Goal: Transaction & Acquisition: Purchase product/service

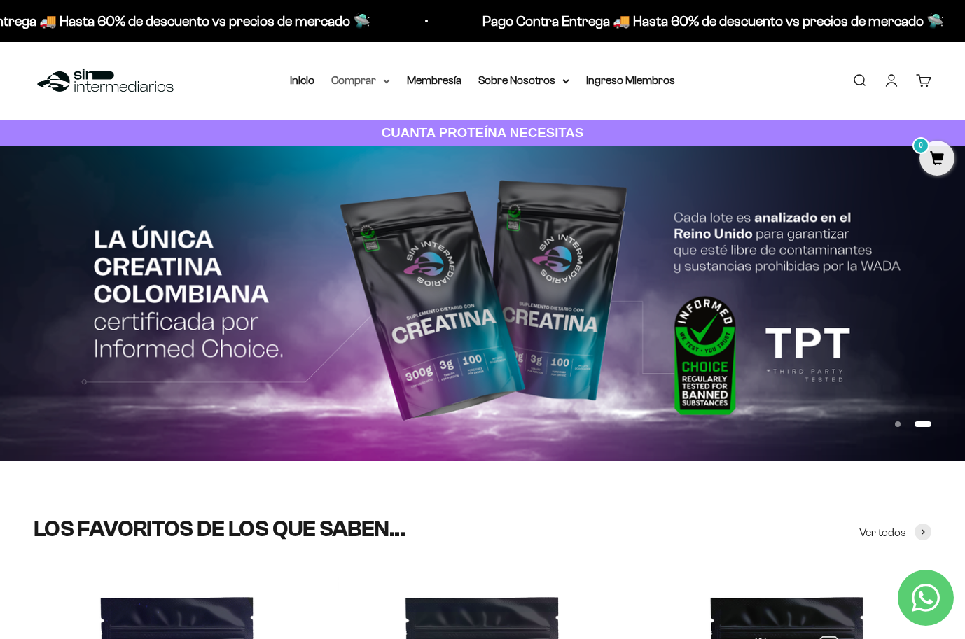
click at [383, 79] on icon at bounding box center [386, 81] width 7 height 5
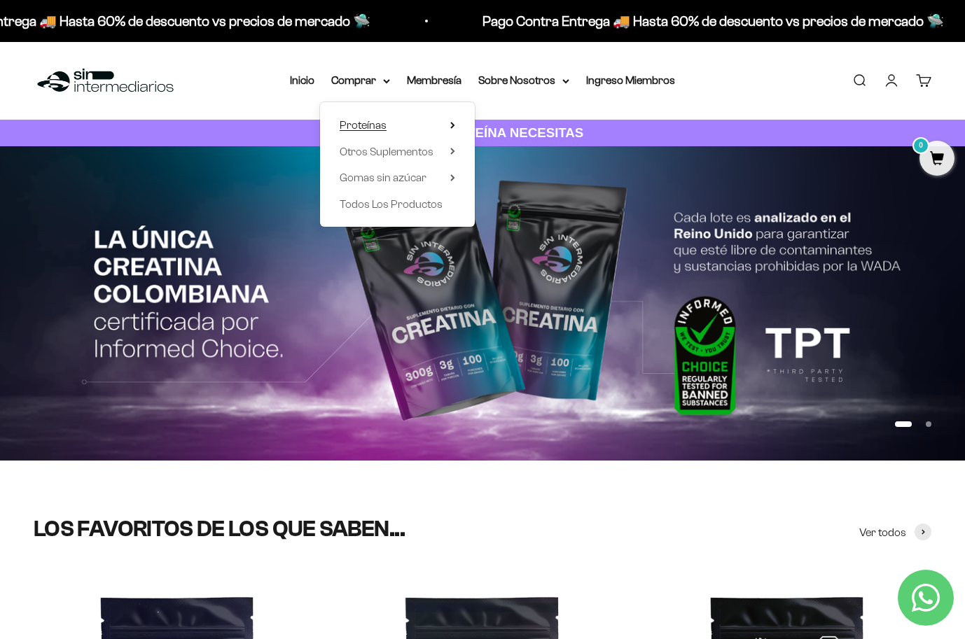
click at [414, 123] on summary "Proteínas" at bounding box center [398, 125] width 116 height 18
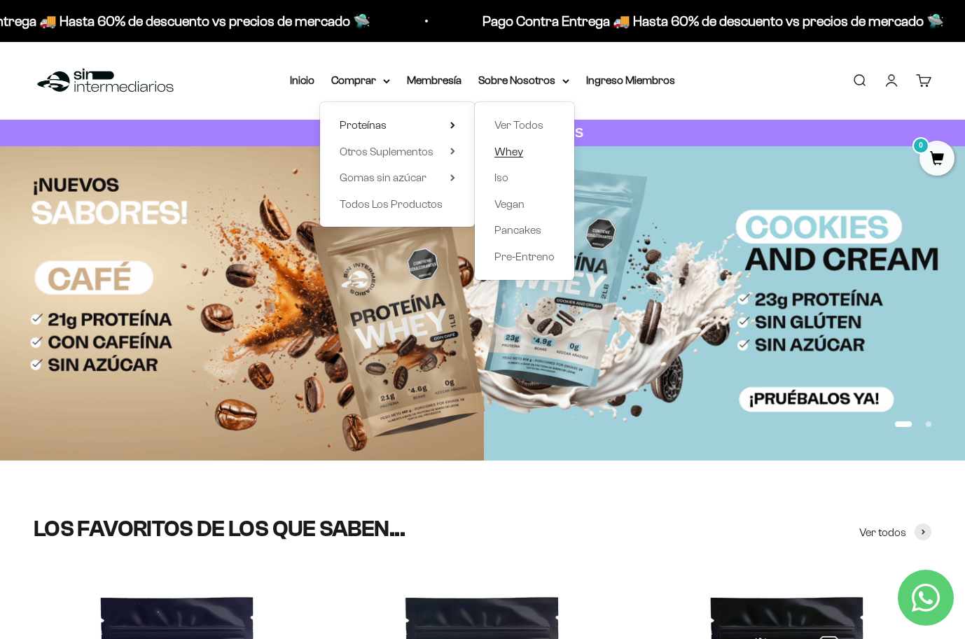
drag, startPoint x: 523, startPoint y: 123, endPoint x: 519, endPoint y: 146, distance: 22.8
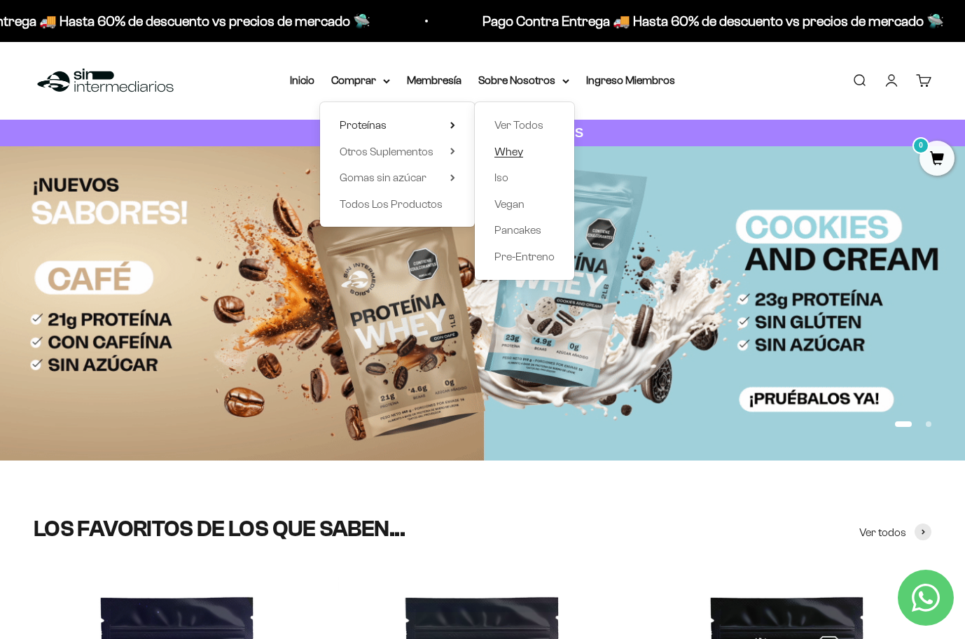
click at [0, 0] on ul "Ver Todos Whey Iso Vegan Pancakes Pre-Entreno" at bounding box center [0, 0] width 0 height 0
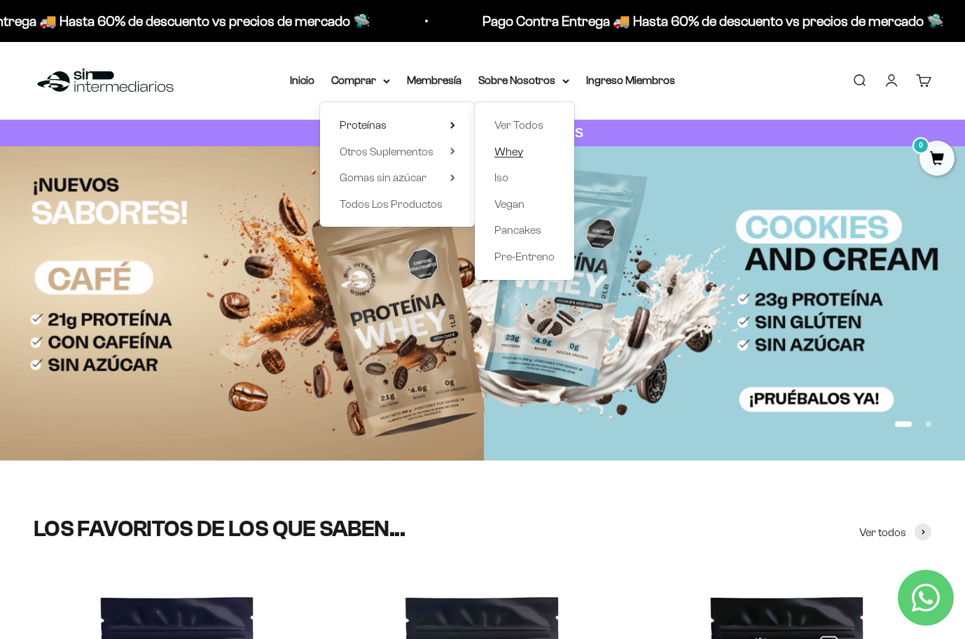
click at [509, 151] on span "Whey" at bounding box center [508, 152] width 29 height 12
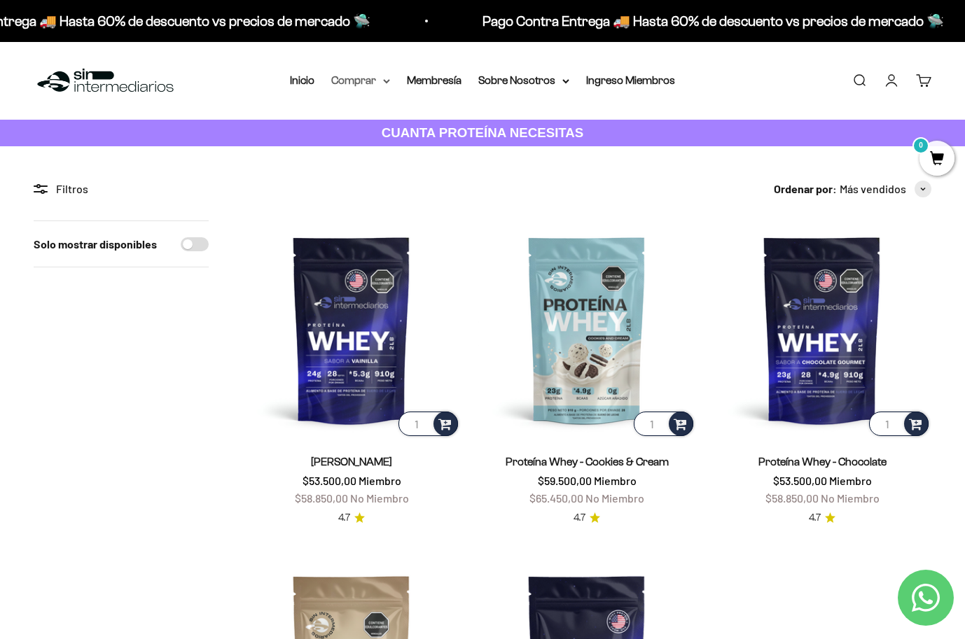
click at [372, 83] on summary "Comprar" at bounding box center [360, 80] width 59 height 18
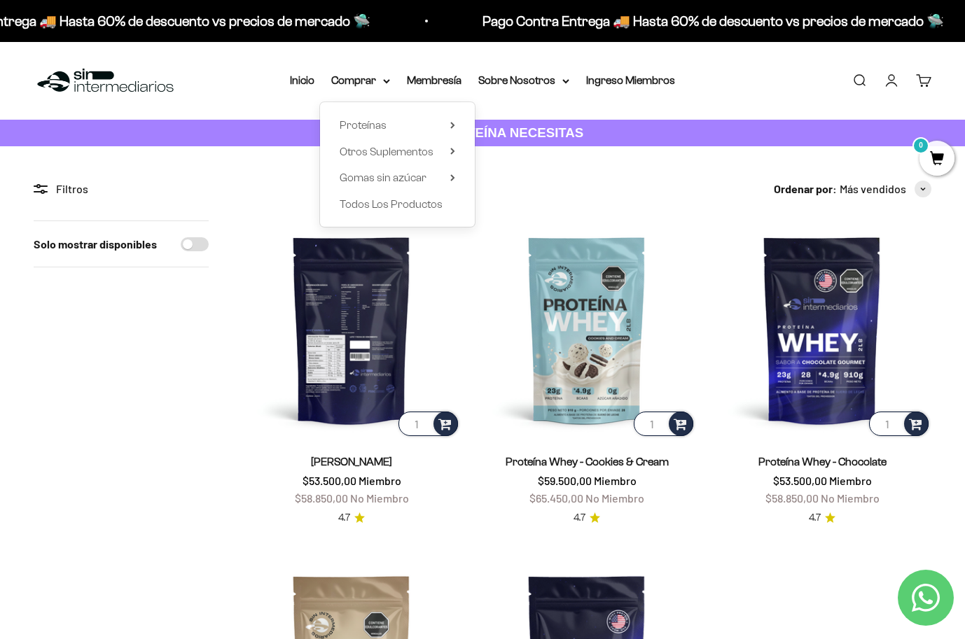
click at [256, 344] on img at bounding box center [351, 330] width 218 height 218
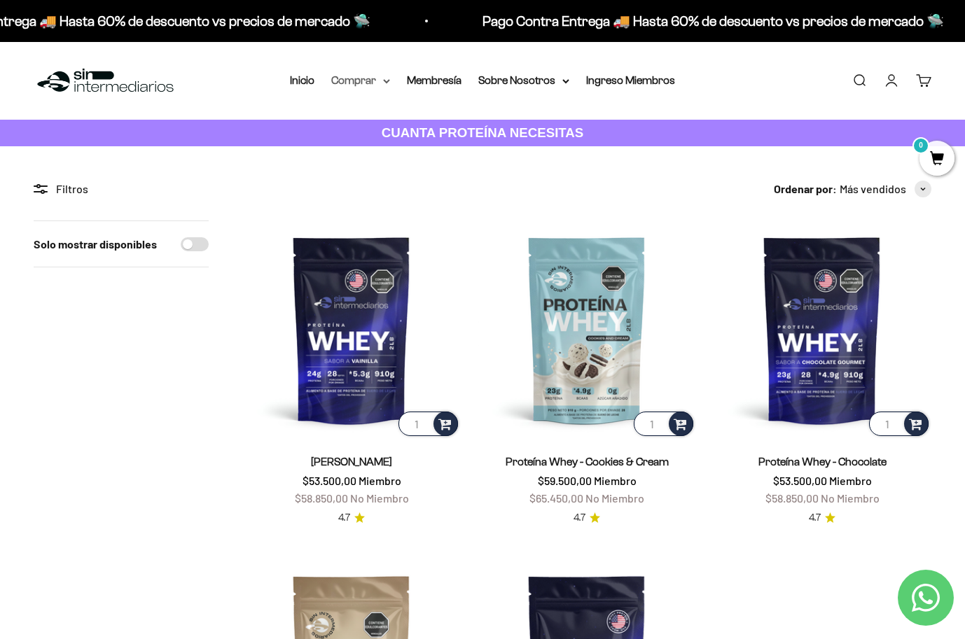
click at [379, 86] on summary "Comprar" at bounding box center [360, 80] width 59 height 18
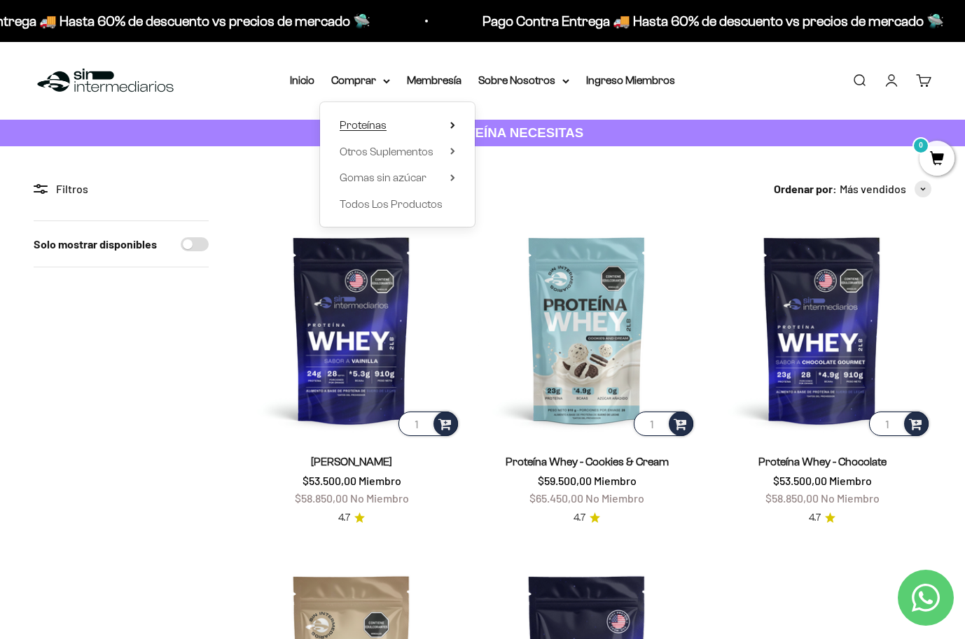
click at [442, 125] on summary "Proteínas" at bounding box center [398, 125] width 116 height 18
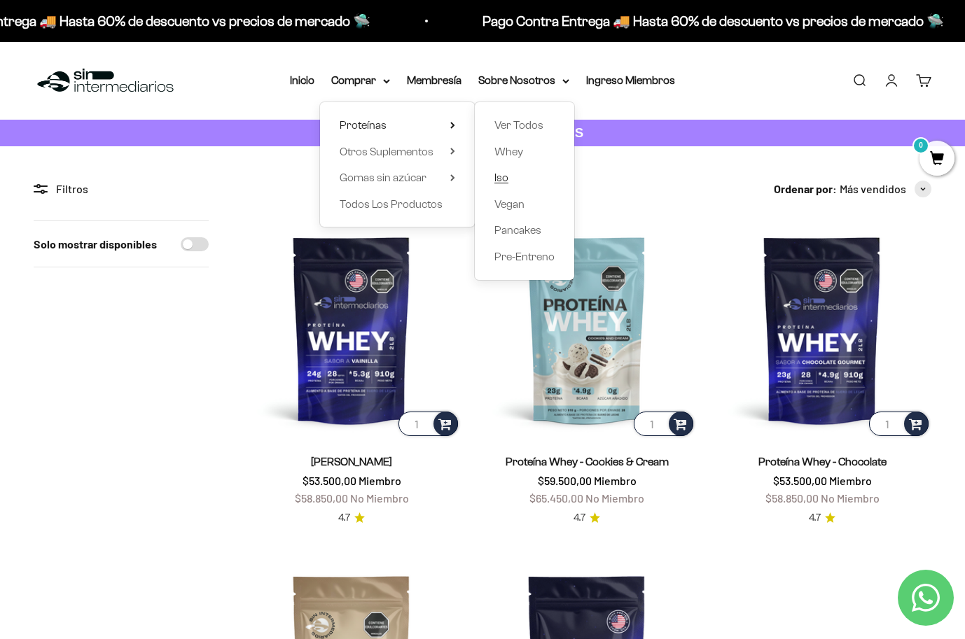
click at [498, 179] on span "Iso" at bounding box center [501, 178] width 14 height 12
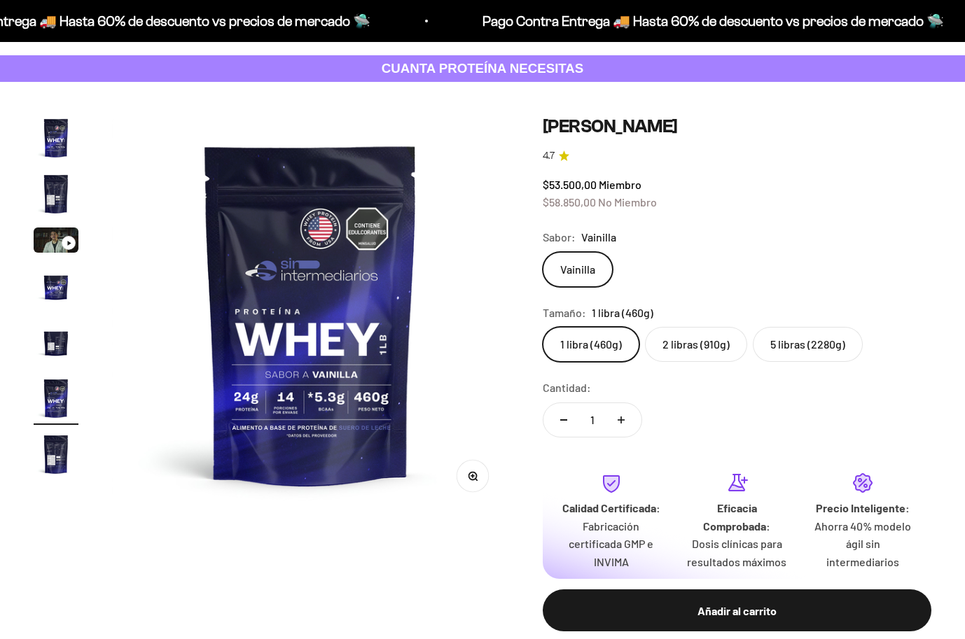
scroll to position [64, 0]
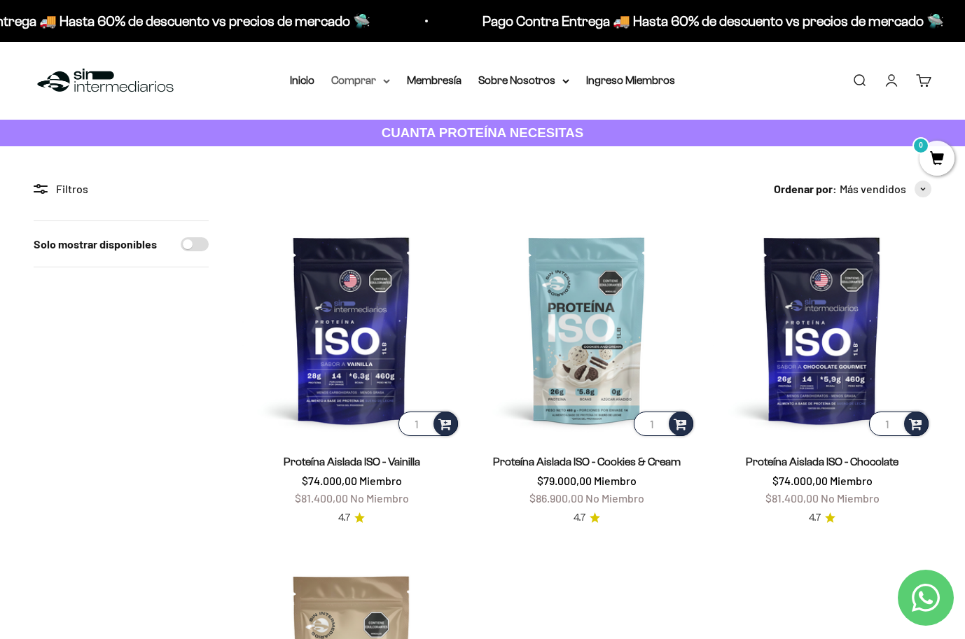
click at [383, 81] on icon at bounding box center [386, 81] width 7 height 5
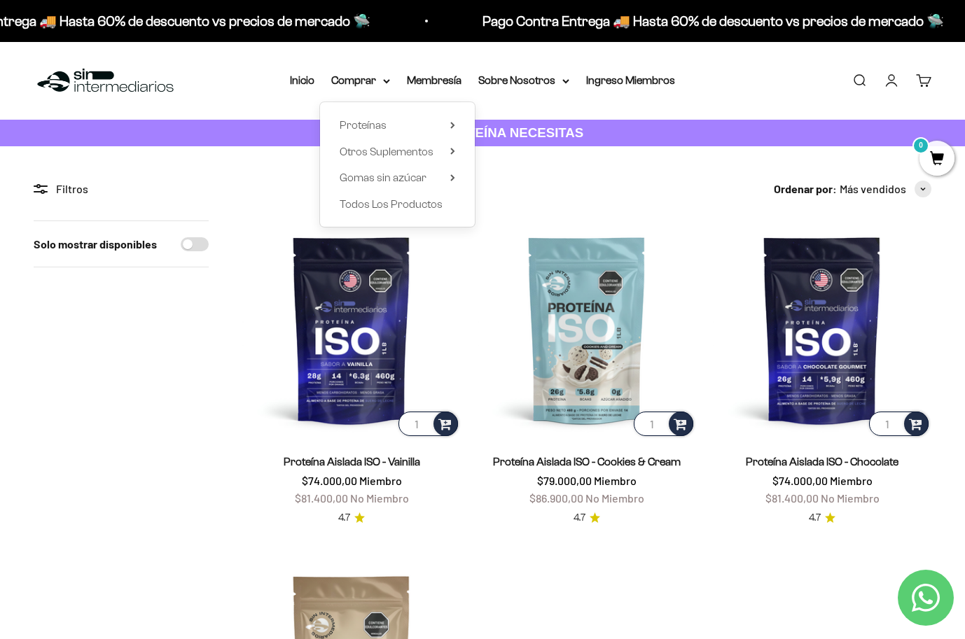
drag, startPoint x: 466, startPoint y: 127, endPoint x: 459, endPoint y: 126, distance: 7.7
click at [466, 127] on div "Proteínas Ver Todos Whey Iso Vegan" at bounding box center [397, 164] width 155 height 125
click at [456, 126] on div "Proteínas Ver Todos Whey Iso Vegan" at bounding box center [397, 164] width 155 height 125
click at [450, 123] on icon at bounding box center [452, 125] width 5 height 7
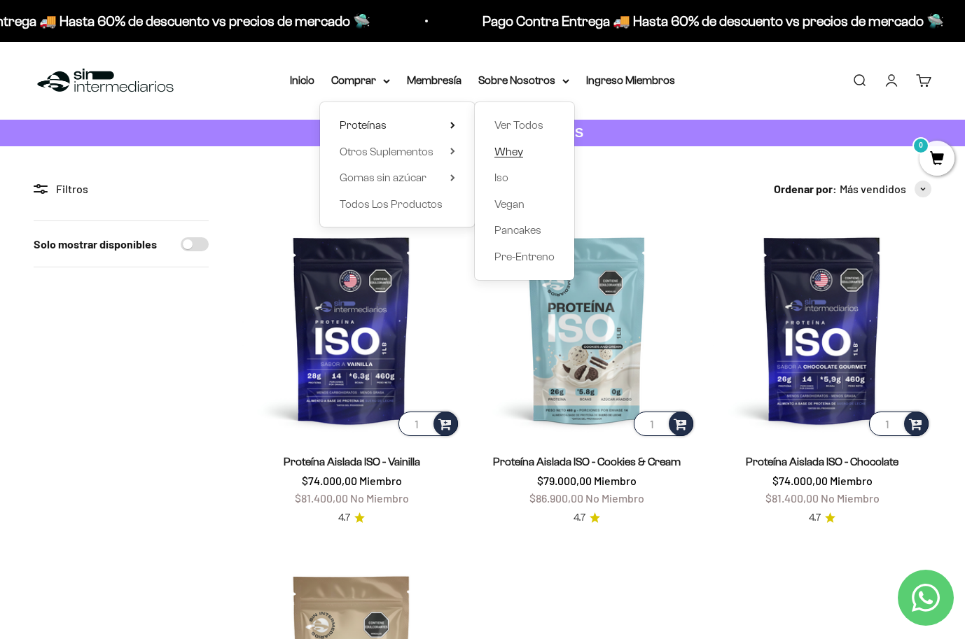
click at [508, 149] on span "Whey" at bounding box center [508, 152] width 29 height 12
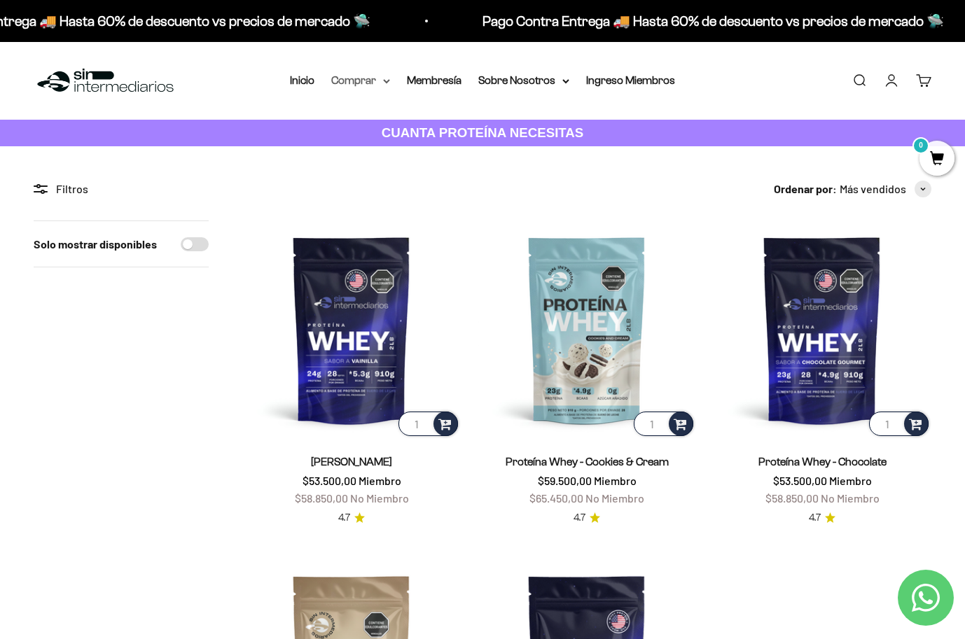
click at [372, 82] on summary "Comprar" at bounding box center [360, 80] width 59 height 18
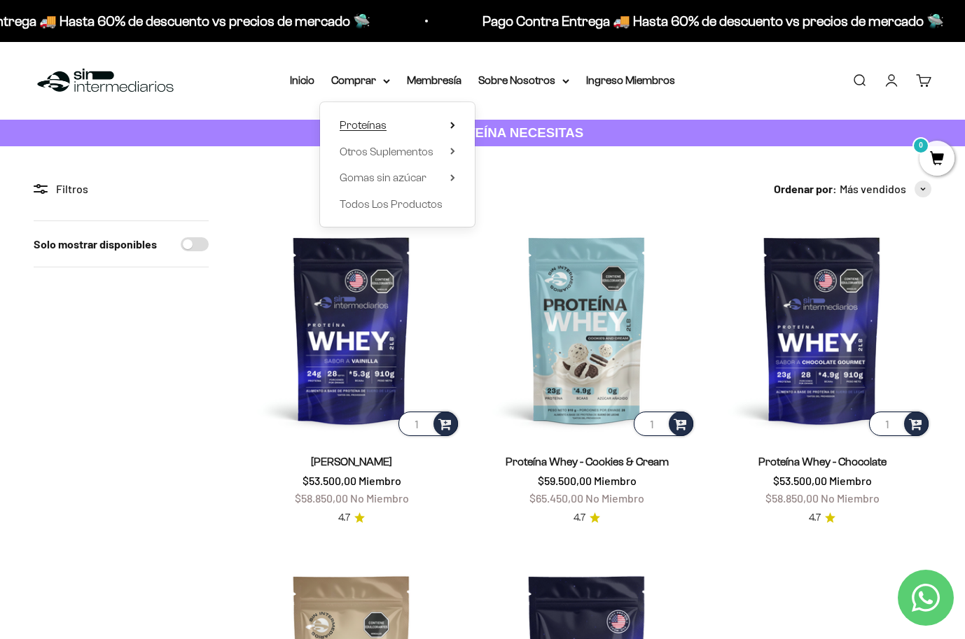
click at [450, 125] on icon at bounding box center [452, 125] width 5 height 7
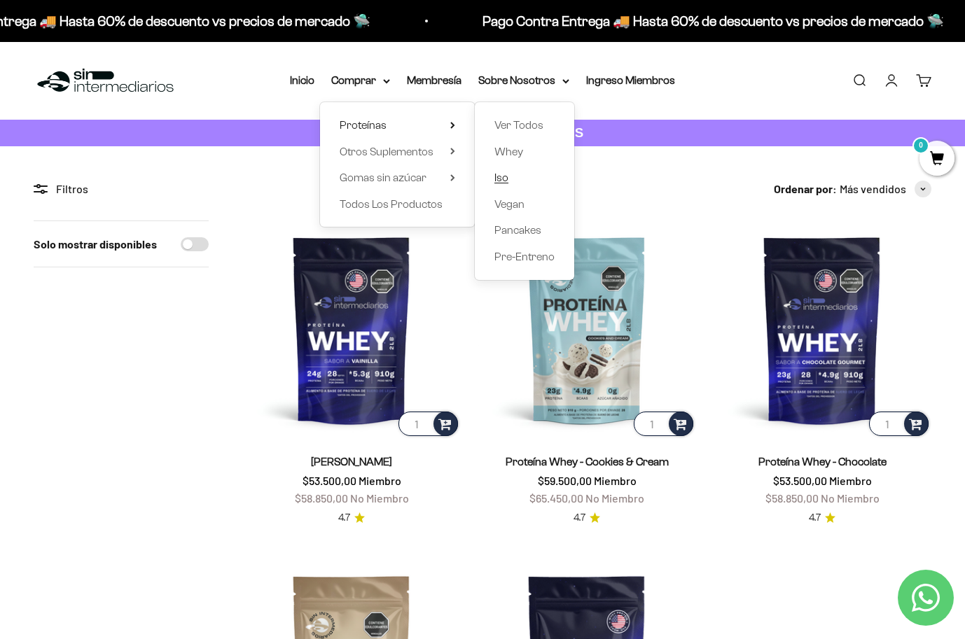
click at [494, 176] on span "Iso" at bounding box center [501, 178] width 14 height 12
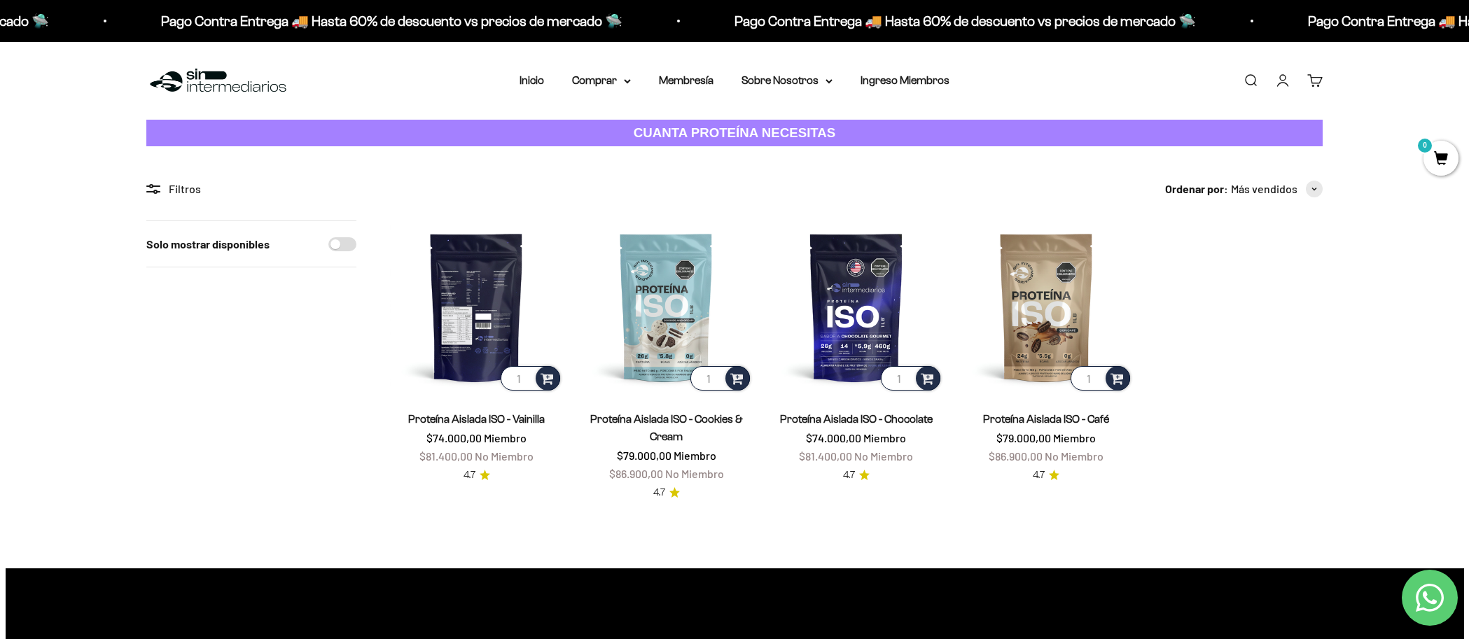
click at [508, 312] on img at bounding box center [476, 307] width 173 height 173
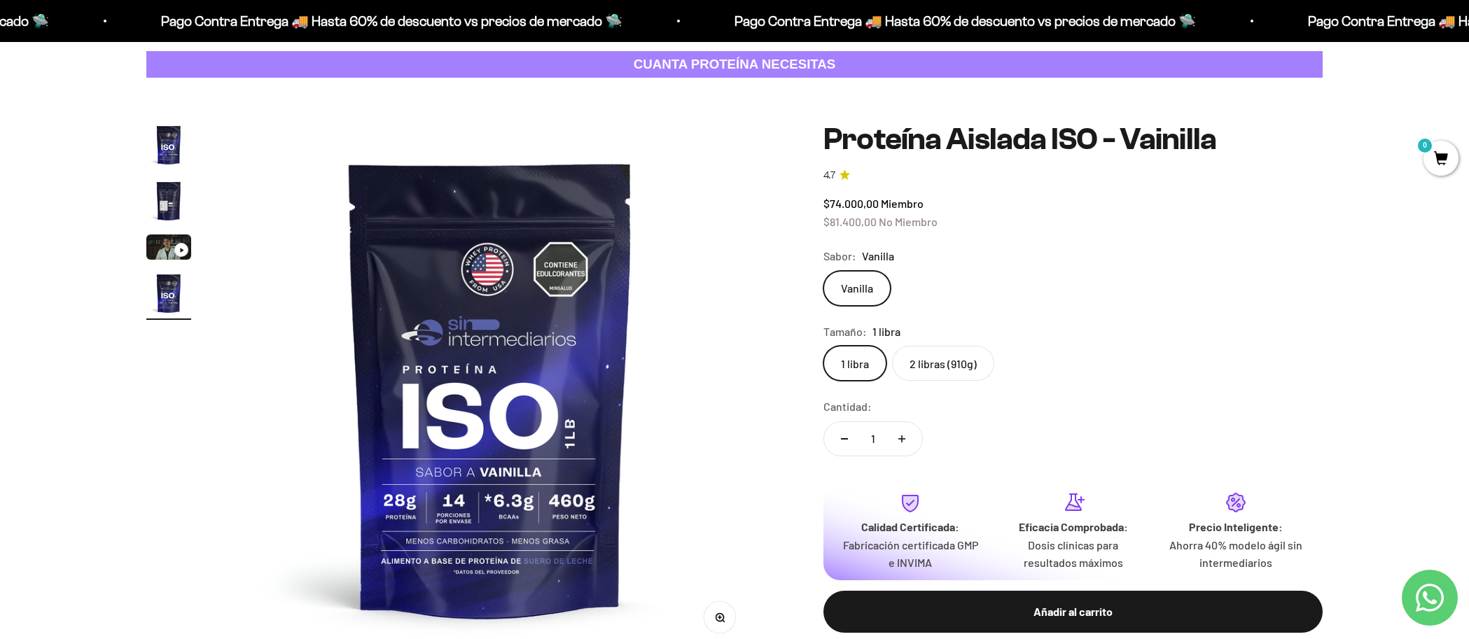
scroll to position [71, 0]
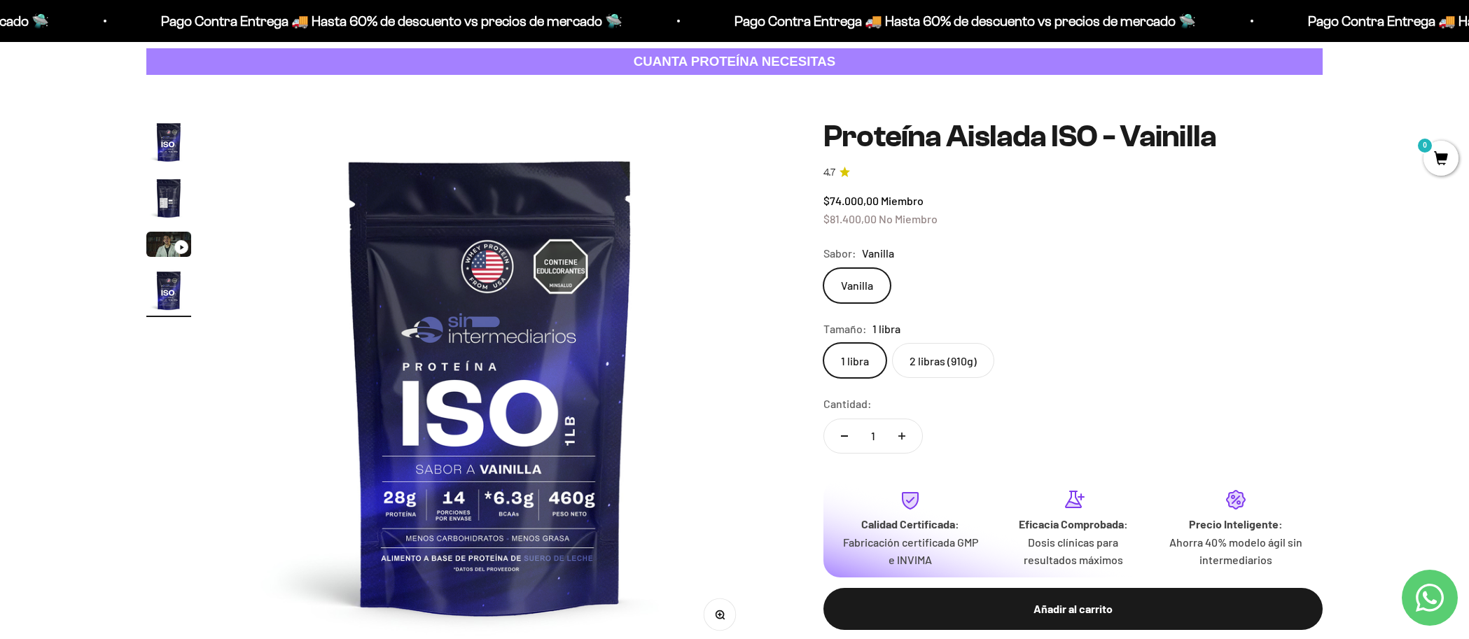
click at [942, 351] on label "2 libras (910g)" at bounding box center [943, 360] width 102 height 35
click at [823, 343] on input "2 libras (910g)" at bounding box center [823, 342] width 1 height 1
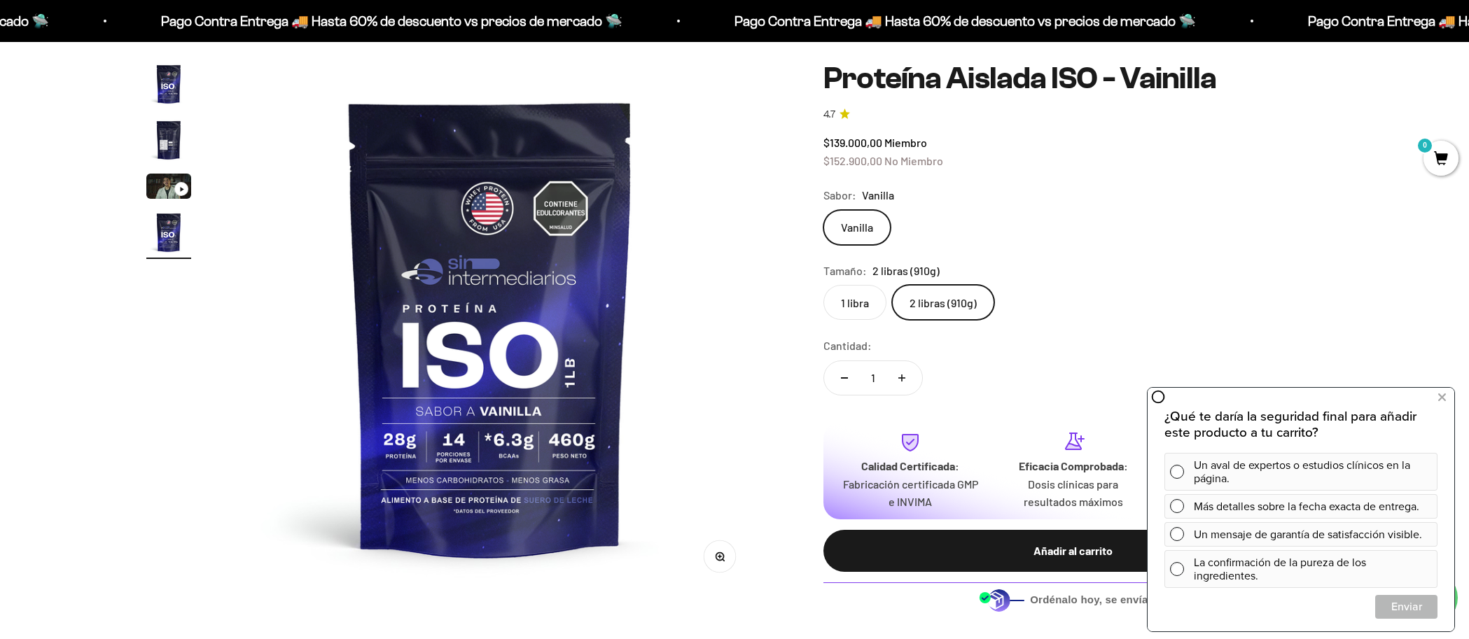
click at [172, 137] on img "Ir al artículo 2" at bounding box center [168, 140] width 45 height 45
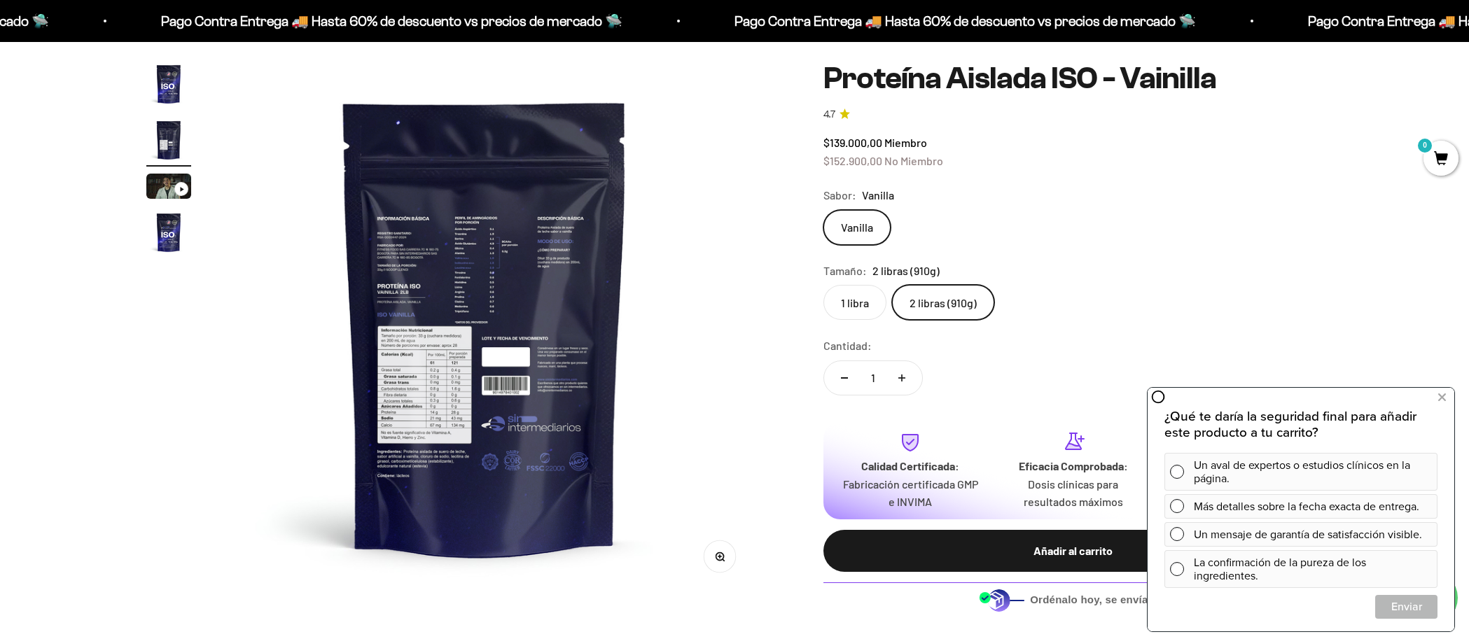
scroll to position [0, 548]
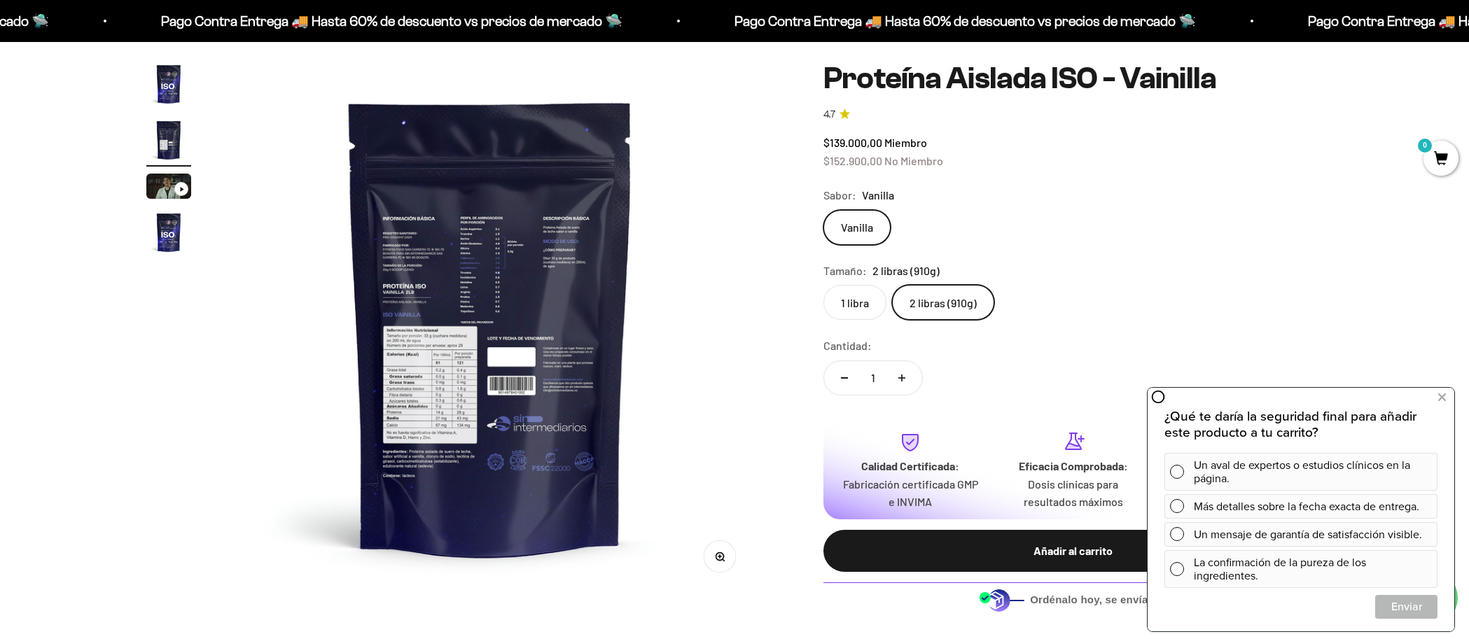
click at [435, 251] on img at bounding box center [490, 327] width 531 height 531
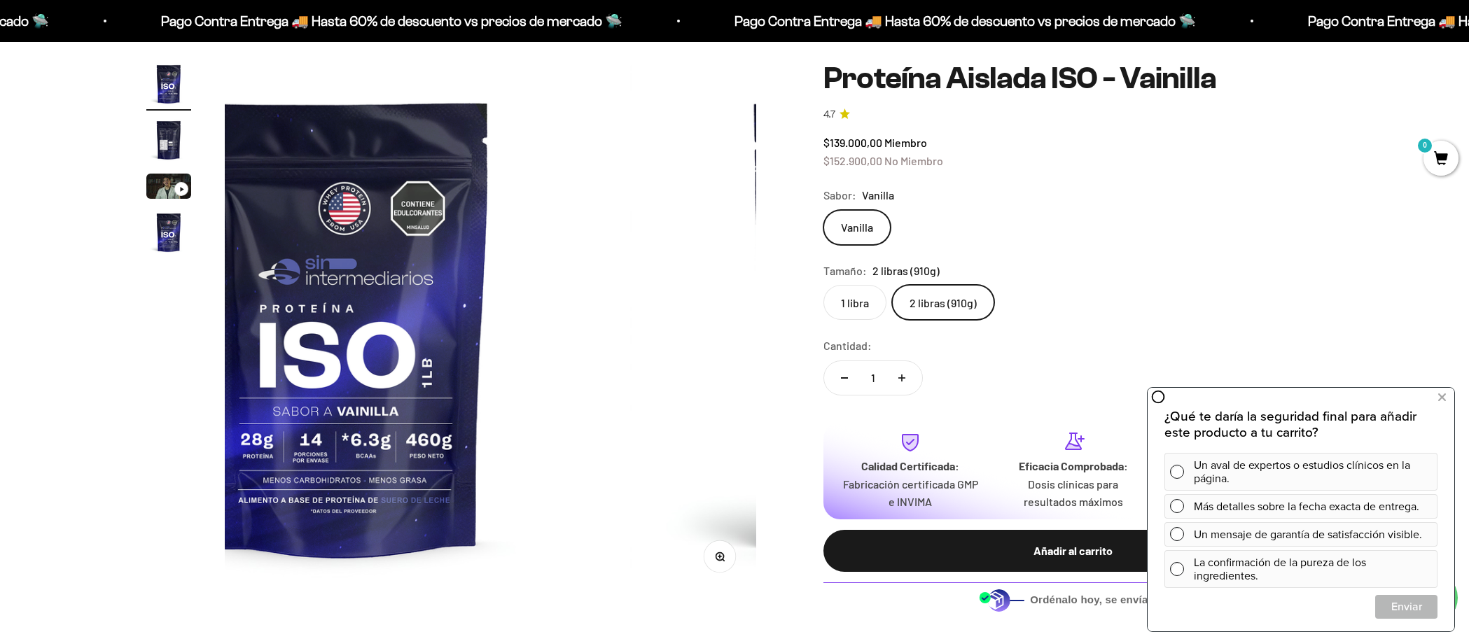
scroll to position [0, 0]
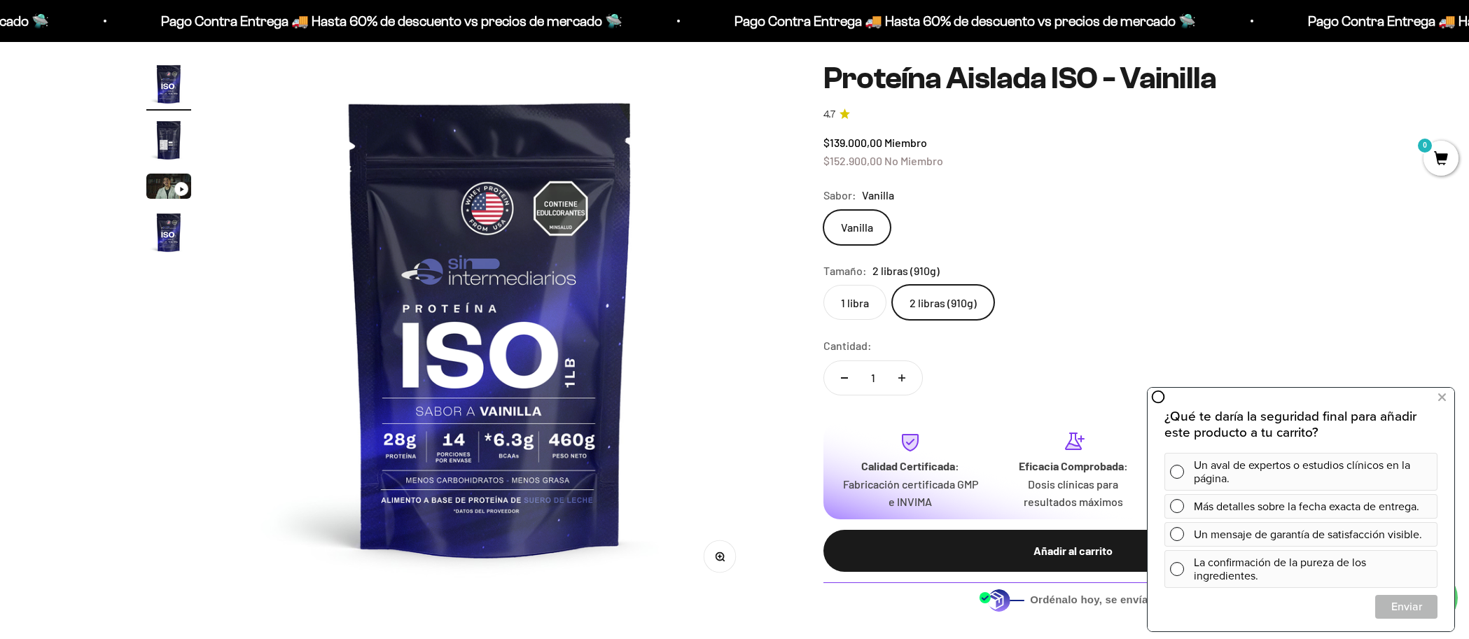
click at [166, 141] on img "Ir al artículo 2" at bounding box center [168, 140] width 45 height 45
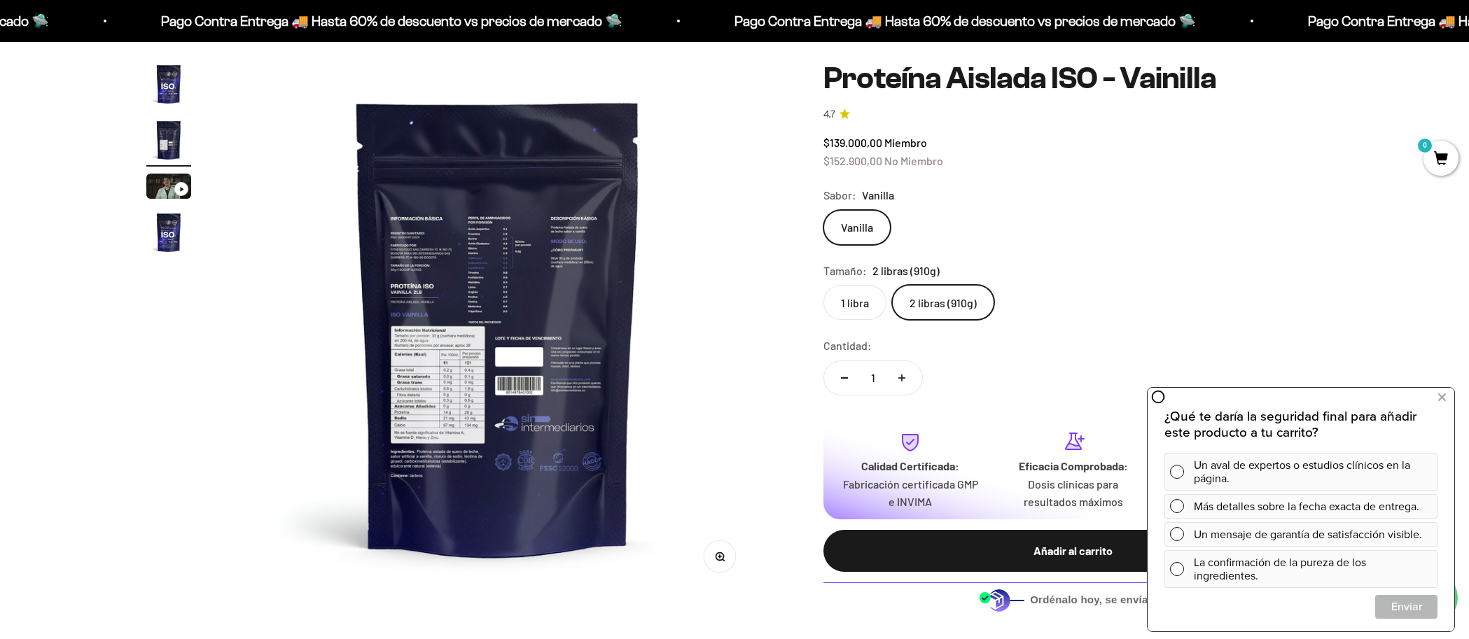
scroll to position [0, 548]
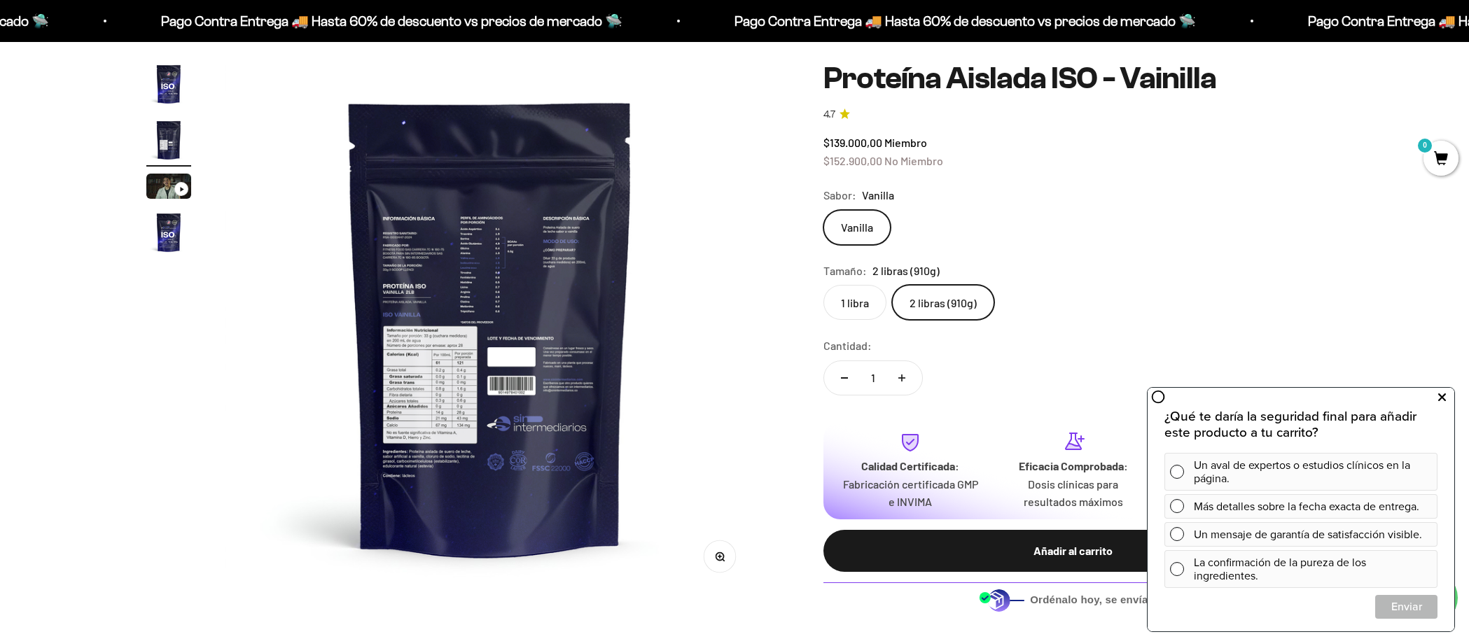
click at [1441, 395] on icon at bounding box center [1442, 398] width 8 height 18
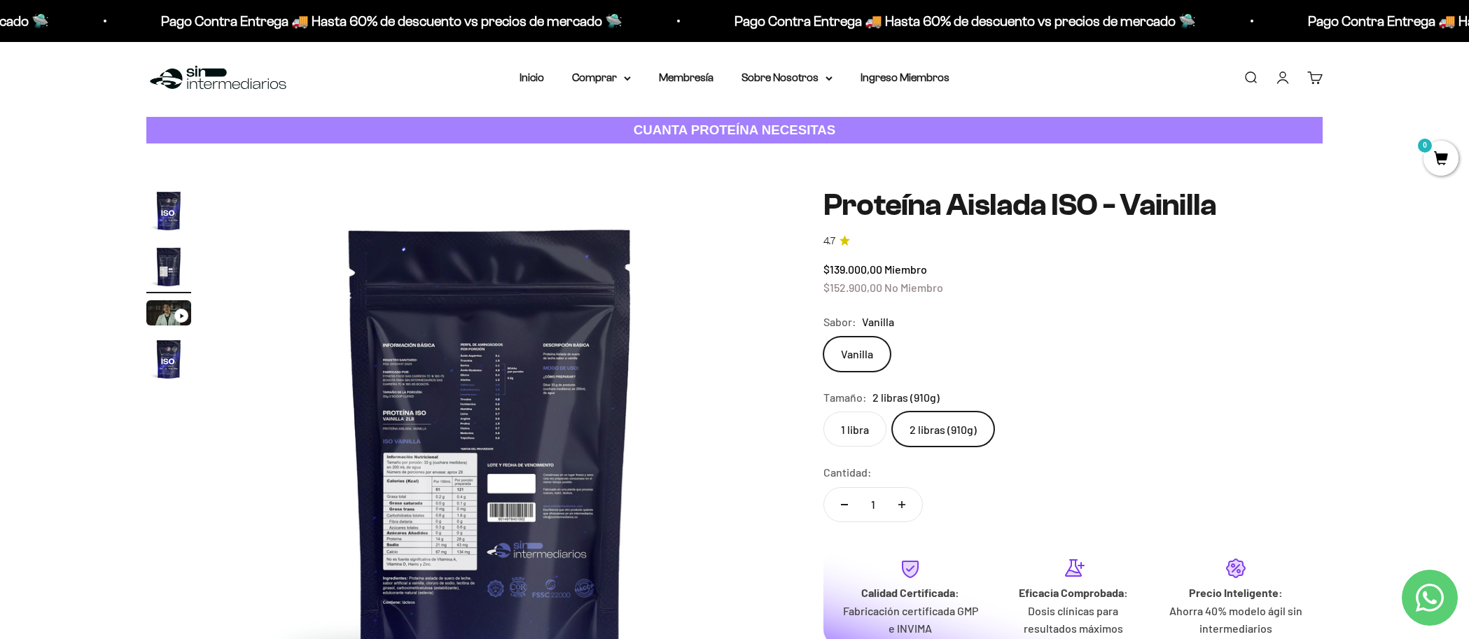
scroll to position [6, 0]
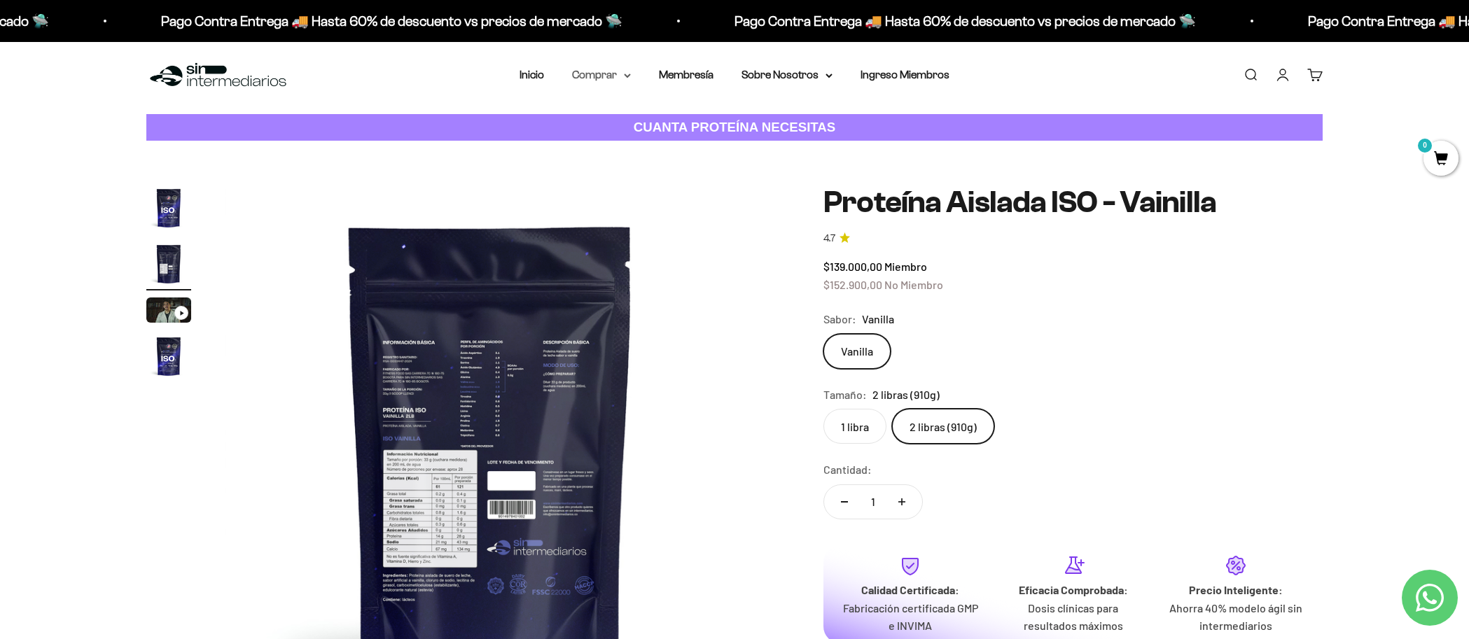
click at [624, 76] on icon at bounding box center [627, 75] width 6 height 3
click at [929, 74] on link "Ingreso Miembros" at bounding box center [904, 75] width 89 height 12
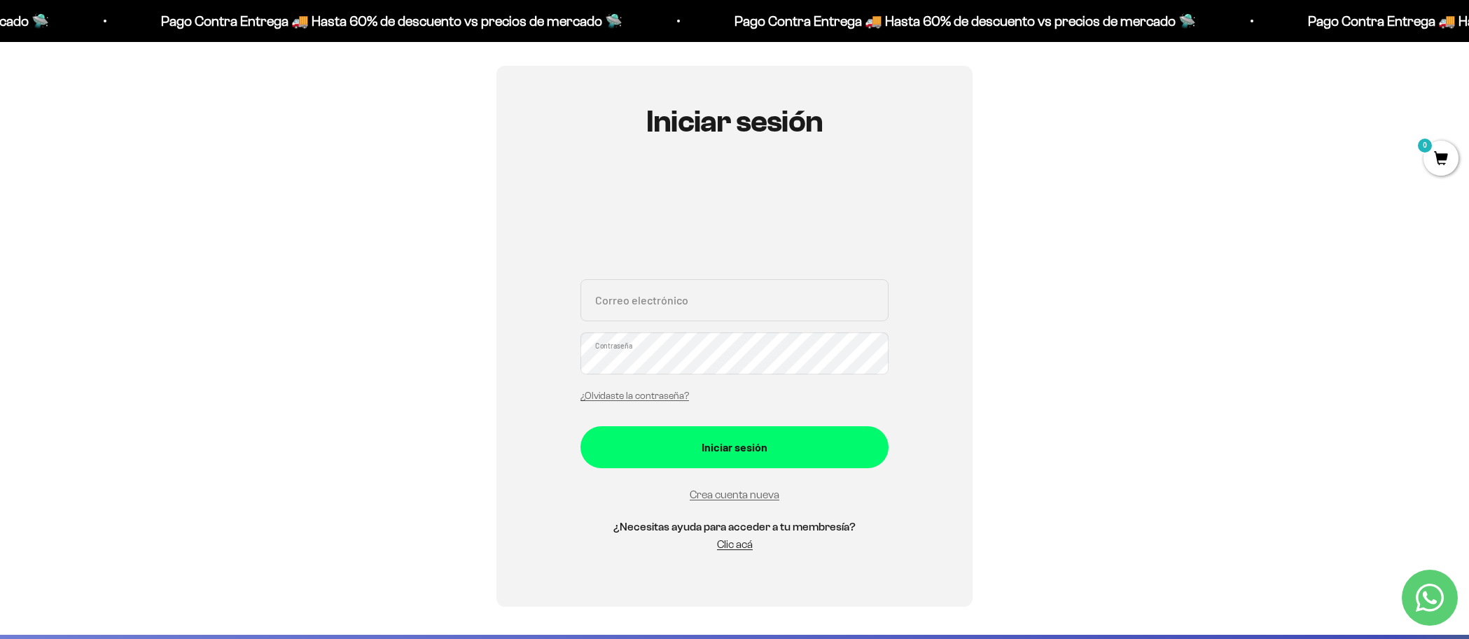
scroll to position [179, 0]
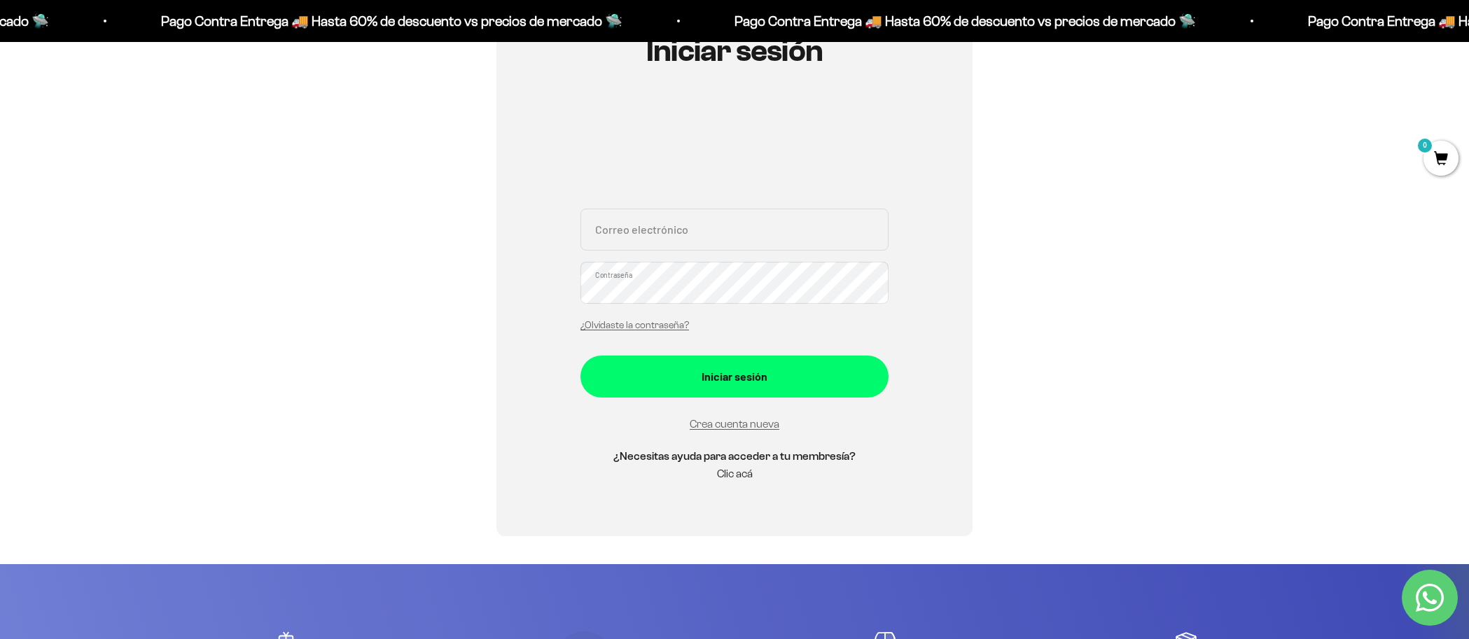
click at [742, 473] on link "Clic acá" at bounding box center [735, 474] width 36 height 12
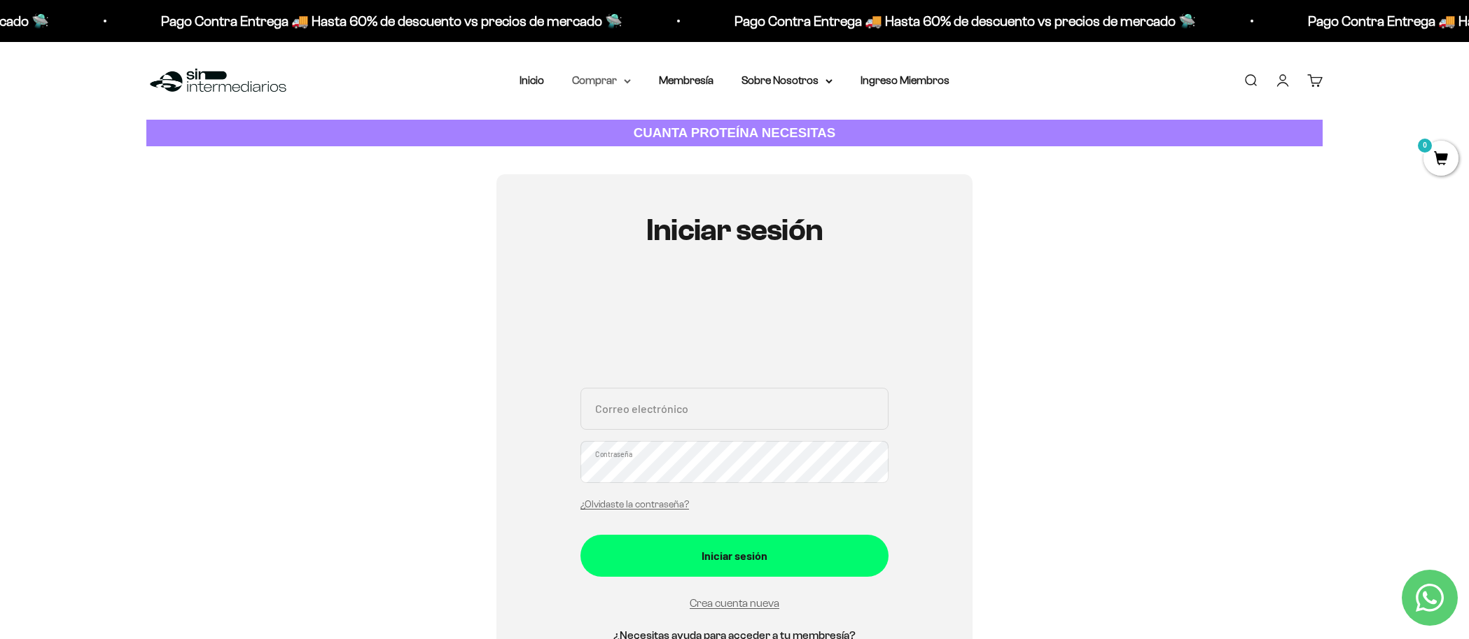
click at [609, 81] on summary "Comprar" at bounding box center [601, 80] width 59 height 18
click at [663, 129] on summary "Proteínas" at bounding box center [638, 125] width 116 height 18
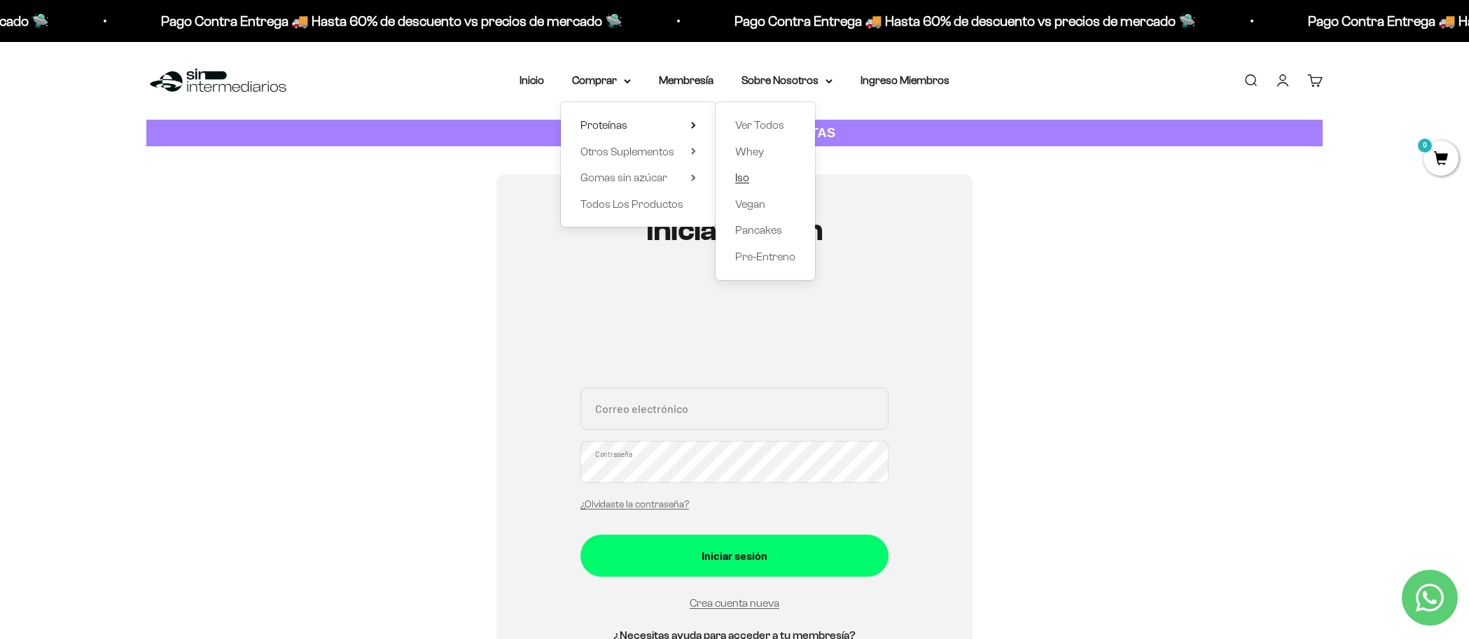
click at [742, 177] on span "Iso" at bounding box center [742, 178] width 14 height 12
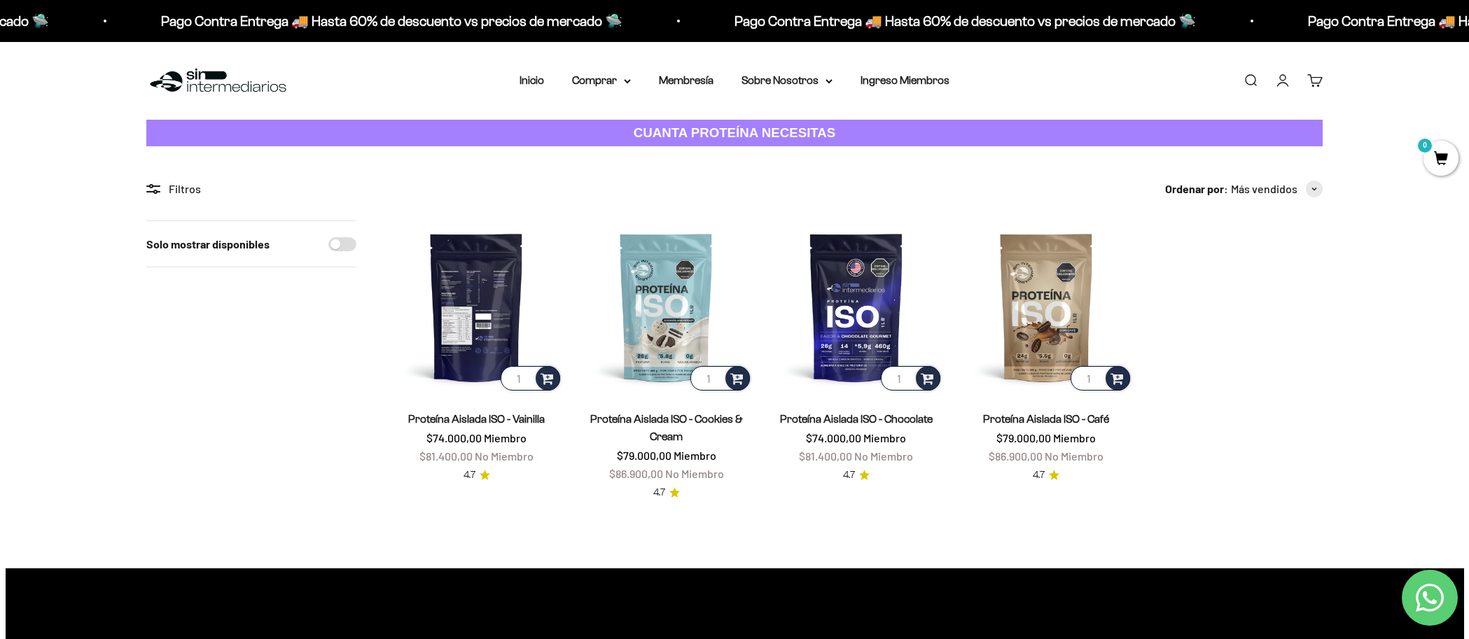
click at [510, 312] on img at bounding box center [476, 307] width 173 height 173
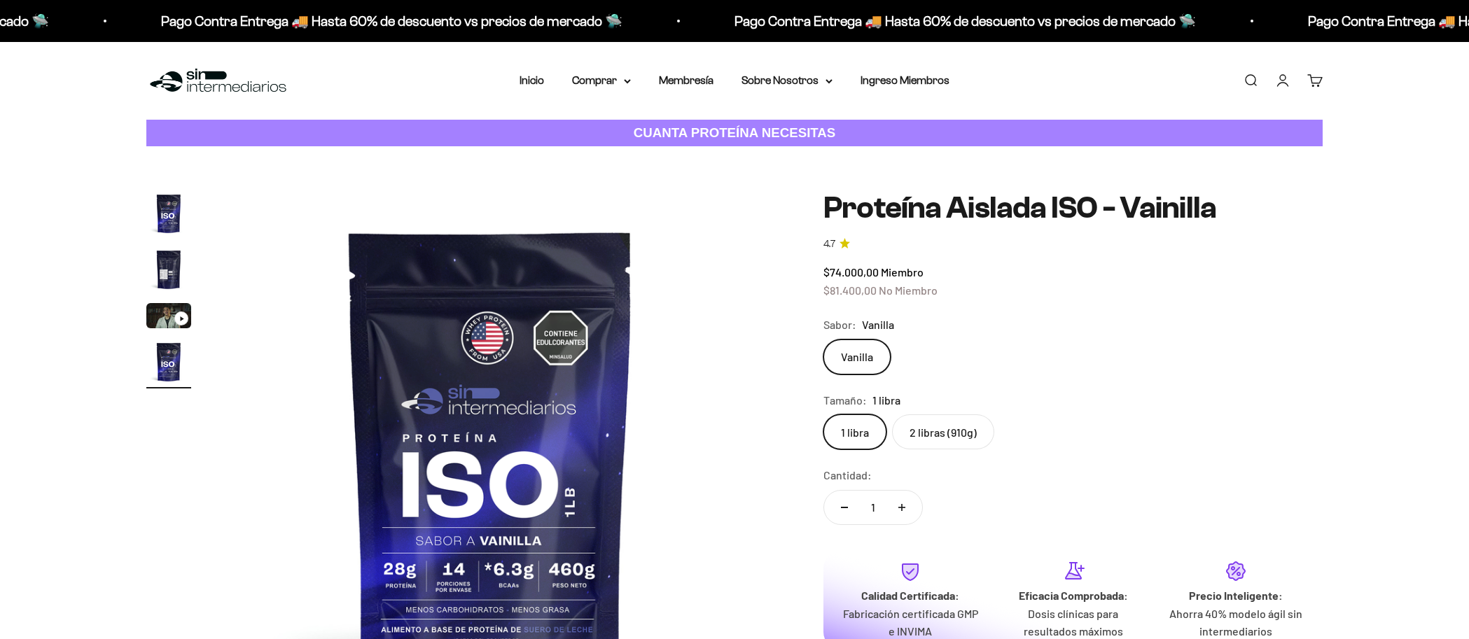
scroll to position [0, 1645]
